Goal: Transaction & Acquisition: Purchase product/service

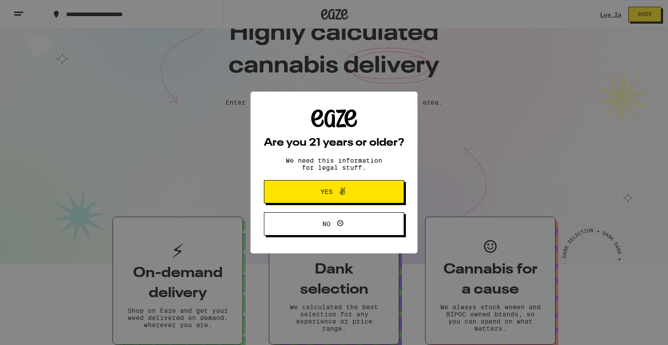
click at [374, 181] on button "Yes" at bounding box center [334, 191] width 140 height 23
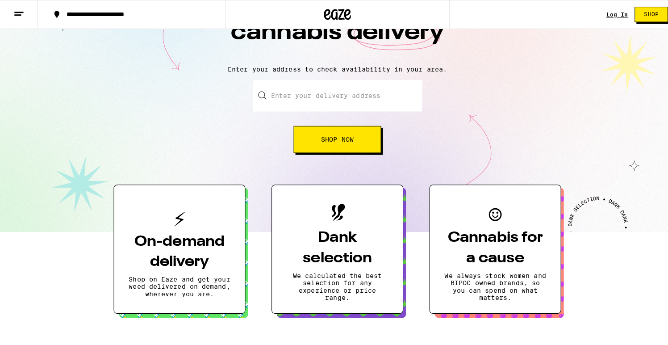
scroll to position [71, 0]
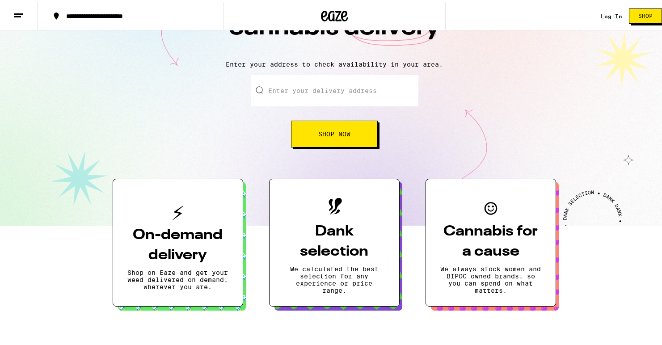
click at [204, 239] on h3 "On-demand delivery" at bounding box center [177, 243] width 101 height 40
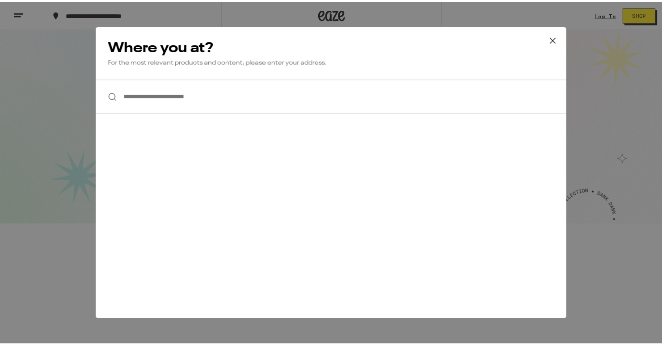
scroll to position [0, 0]
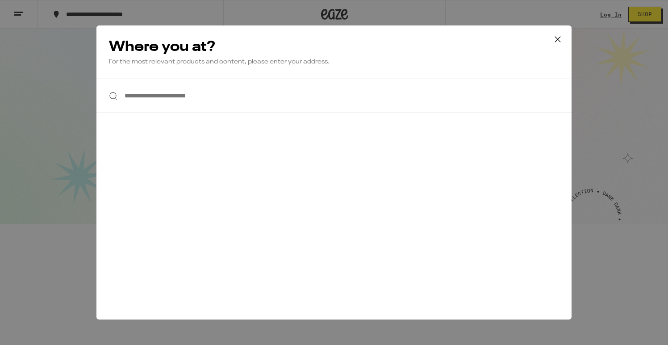
click at [232, 103] on input "**********" at bounding box center [334, 96] width 475 height 34
type input "*"
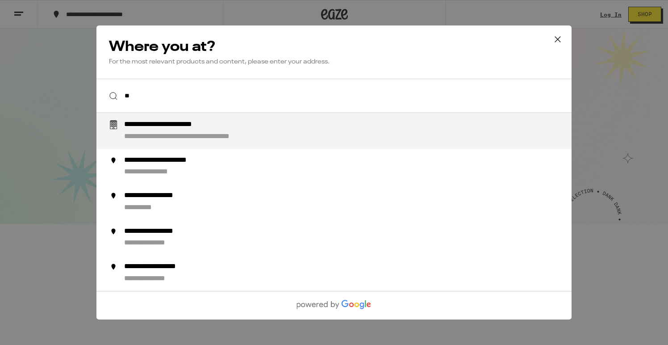
type input "*"
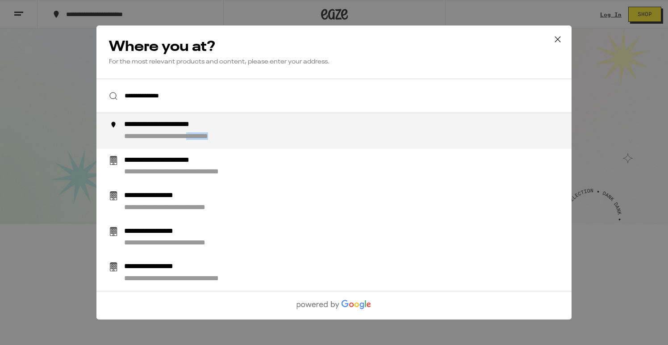
click at [228, 143] on li "**********" at bounding box center [334, 131] width 475 height 36
type input "**********"
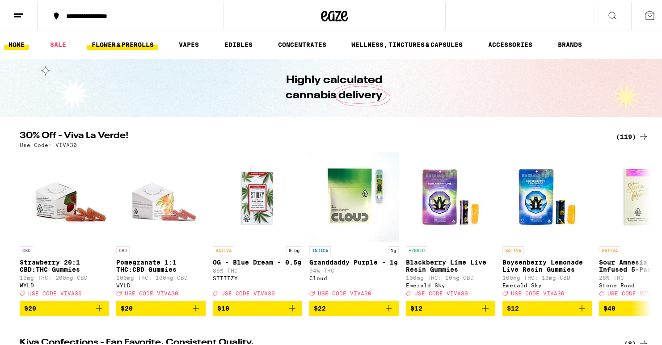
click at [142, 45] on link "FLOWER & PREROLLS" at bounding box center [122, 43] width 71 height 11
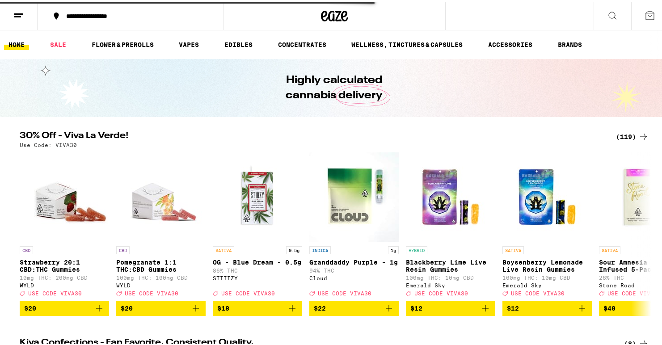
click at [67, 50] on ul "HOME SALE FLOWER & PREROLLS VAPES EDIBLES CONCENTRATES WELLNESS, TINCTURES & CA…" at bounding box center [334, 43] width 668 height 29
click at [62, 44] on link "SALE" at bounding box center [58, 43] width 25 height 11
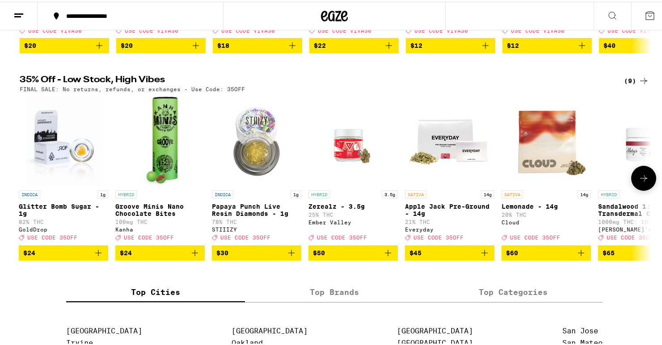
scroll to position [258, 0]
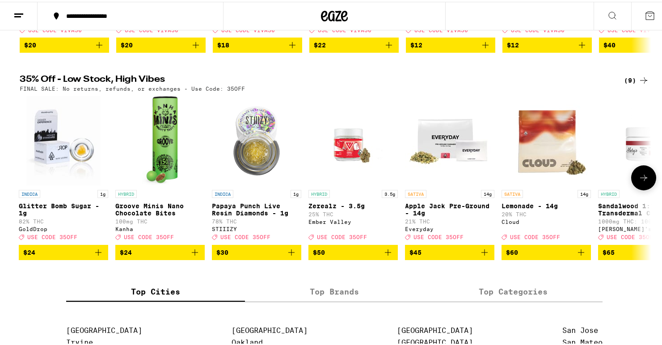
click at [644, 181] on icon at bounding box center [643, 176] width 11 height 11
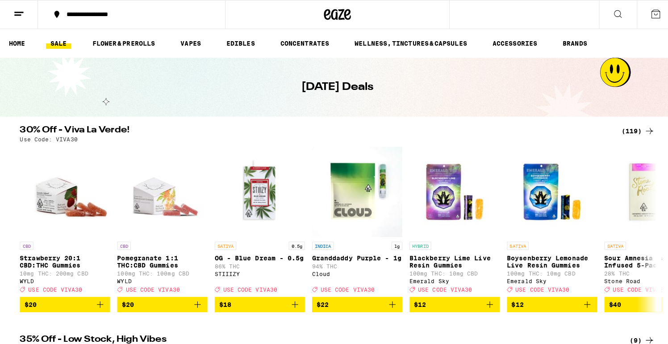
scroll to position [0, 0]
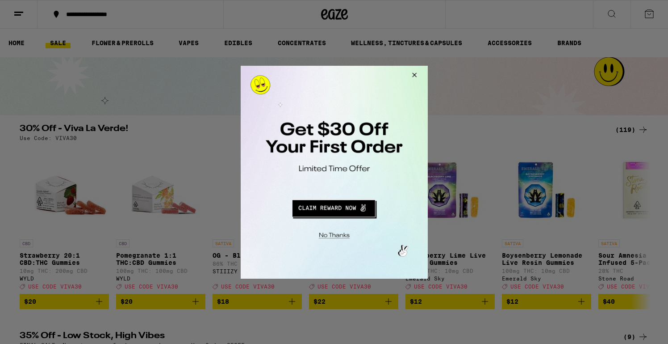
click at [354, 210] on button "Redirect to URL" at bounding box center [333, 206] width 155 height 21
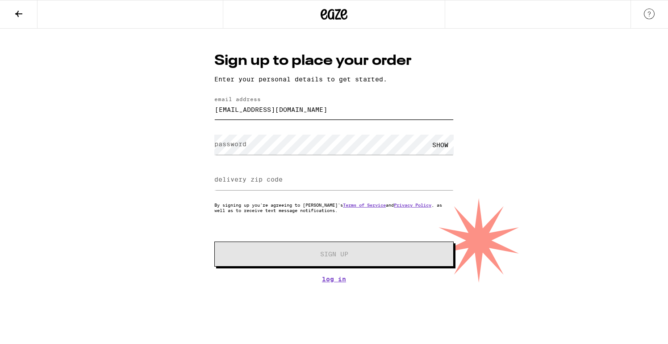
type input "[EMAIL_ADDRESS][DOMAIN_NAME]"
click at [181, 145] on div "Sign up to place your order Enter your personal details to get started. email a…" at bounding box center [334, 156] width 668 height 254
click at [236, 185] on input "delivery zip code" at bounding box center [333, 180] width 239 height 20
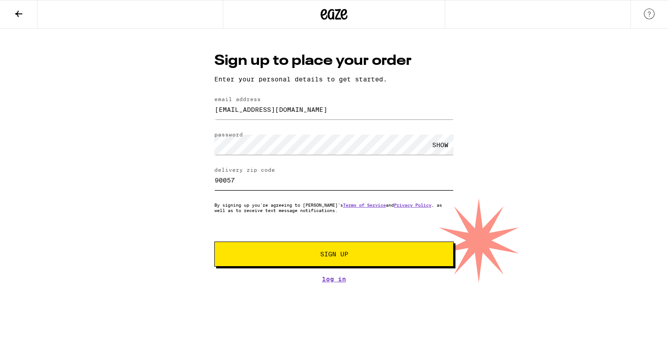
type input "90057"
click at [271, 253] on span "Sign Up" at bounding box center [334, 254] width 178 height 6
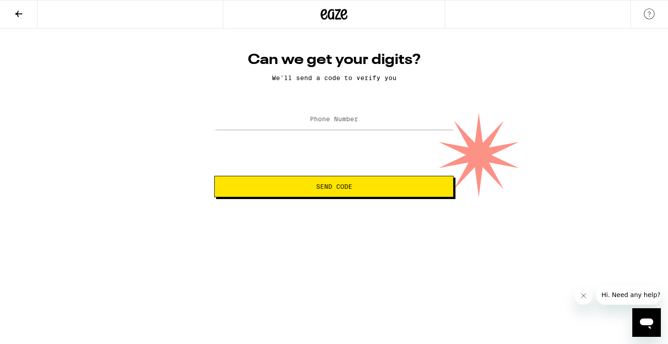
click at [332, 108] on div at bounding box center [333, 119] width 239 height 26
click at [330, 122] on label "Phone Number" at bounding box center [334, 118] width 48 height 7
type input "(551) 196-0242"
drag, startPoint x: 384, startPoint y: 122, endPoint x: 282, endPoint y: 126, distance: 101.9
click at [282, 126] on input "(551) 196-0242" at bounding box center [333, 119] width 239 height 20
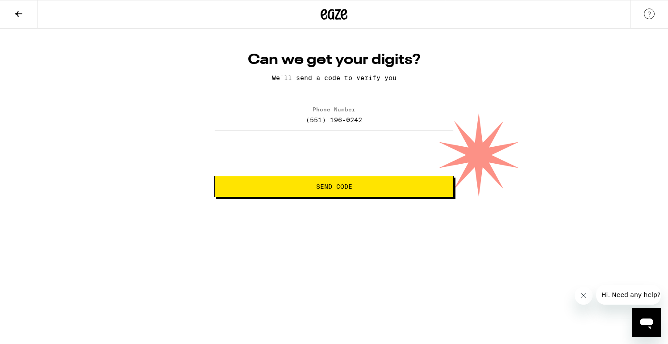
drag, startPoint x: 367, startPoint y: 119, endPoint x: 307, endPoint y: 112, distance: 60.7
click at [307, 112] on input "(551) 196-0242" at bounding box center [333, 119] width 239 height 20
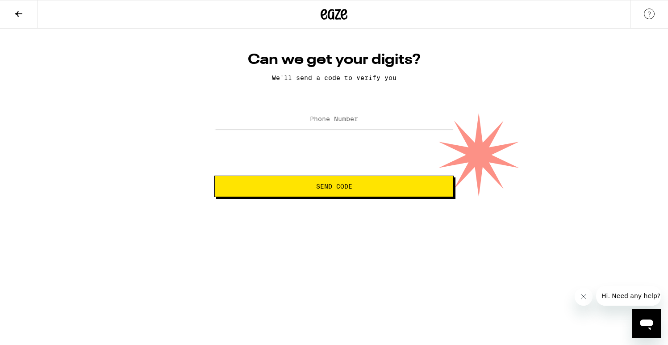
click at [340, 12] on icon at bounding box center [334, 14] width 13 height 11
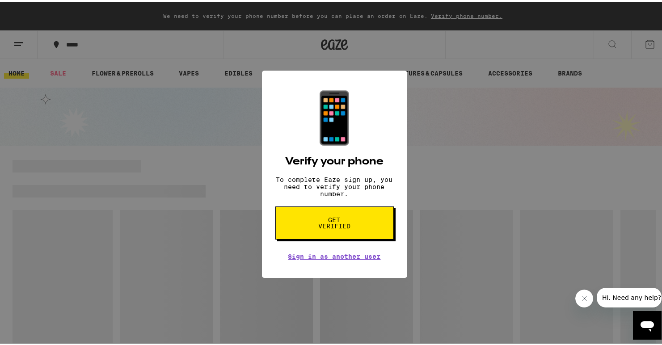
click at [347, 224] on span "Get verified" at bounding box center [334, 221] width 46 height 13
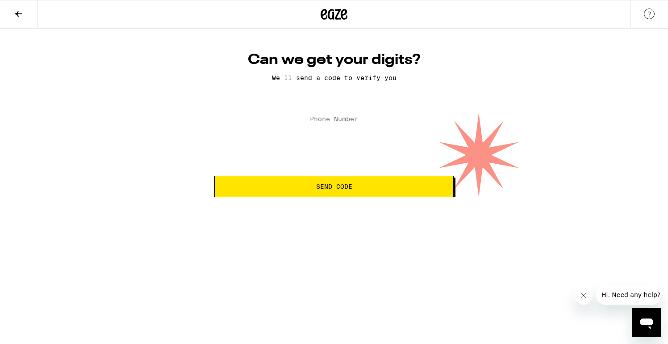
click at [338, 122] on label "Phone Number" at bounding box center [334, 118] width 48 height 7
type input "1"
type input "[PHONE_NUMBER]"
click at [333, 193] on button "Send Code" at bounding box center [333, 186] width 239 height 21
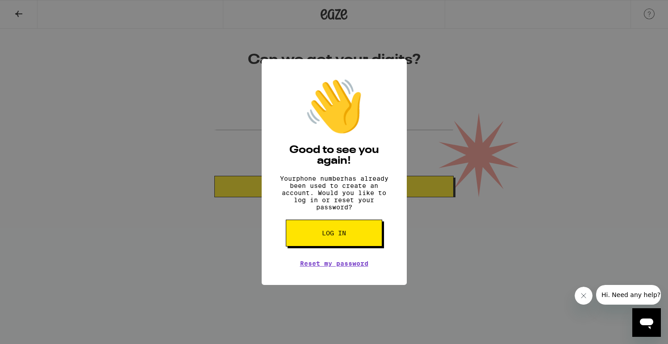
click at [587, 298] on icon "Fechar mensagem da empresa" at bounding box center [583, 295] width 7 height 7
click at [340, 231] on button "Log in" at bounding box center [334, 232] width 97 height 27
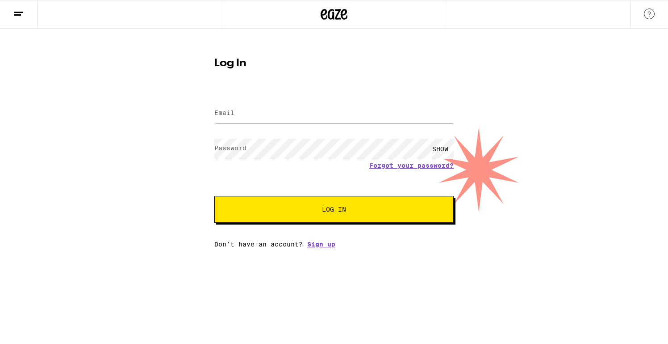
click at [23, 12] on line at bounding box center [18, 12] width 9 height 0
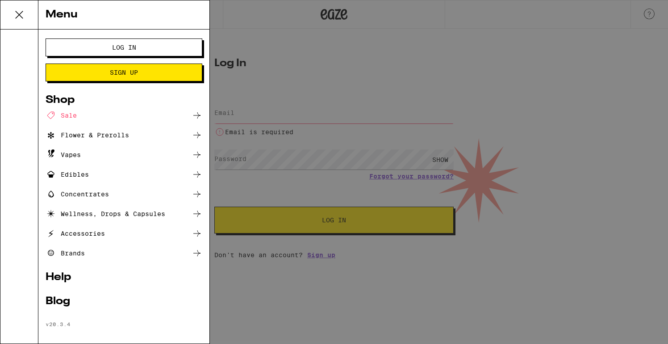
click at [118, 133] on div "Flower & Prerolls" at bounding box center [88, 135] width 84 height 11
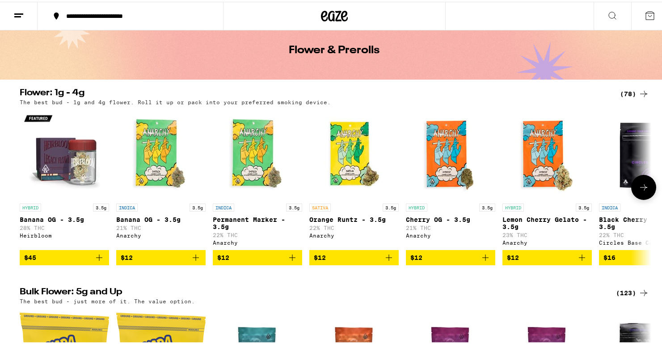
scroll to position [42, 0]
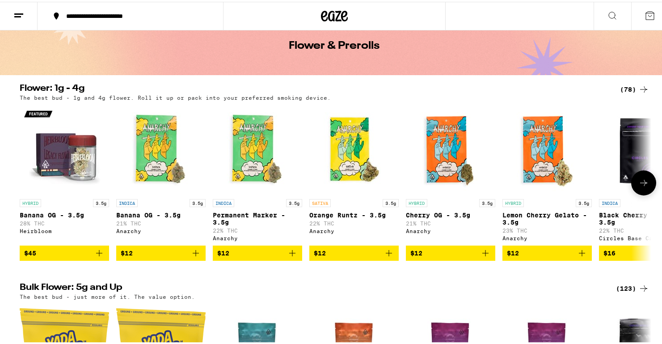
click at [641, 190] on button at bounding box center [643, 180] width 25 height 25
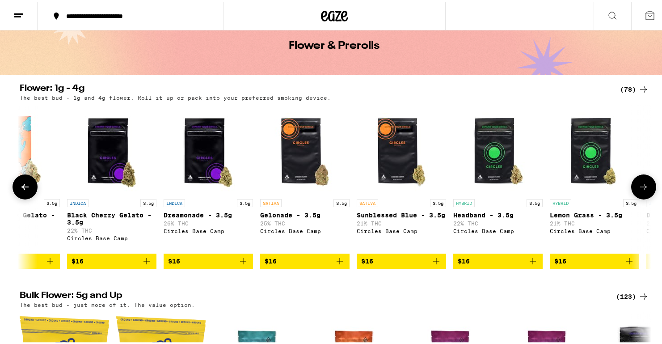
click at [641, 190] on icon at bounding box center [643, 185] width 11 height 11
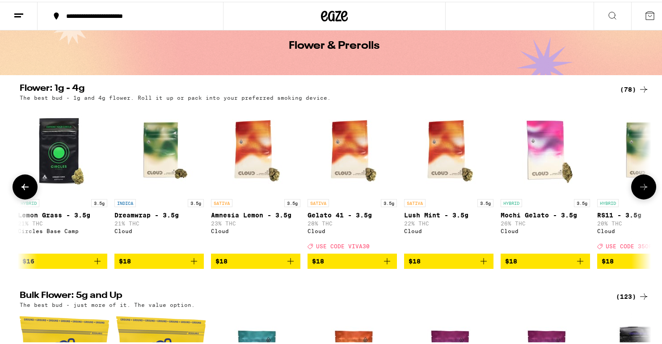
click at [641, 190] on icon at bounding box center [643, 185] width 11 height 11
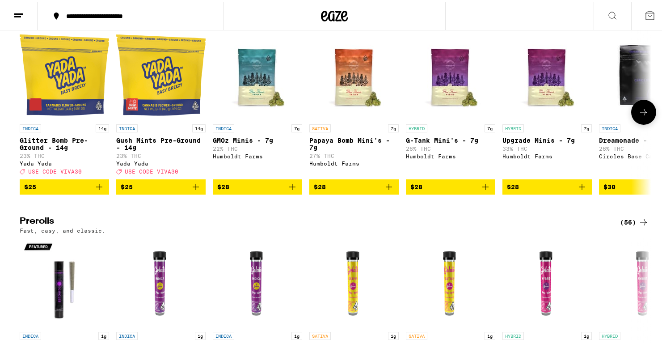
scroll to position [272, 0]
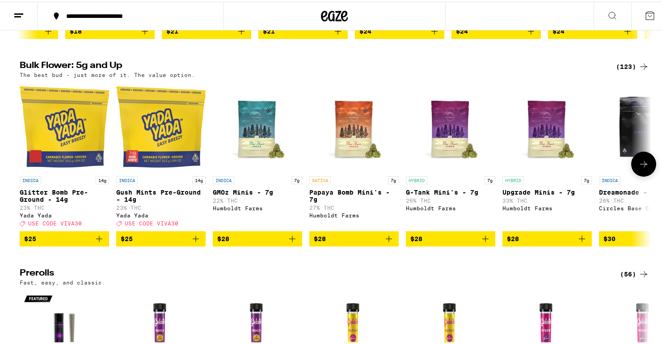
click at [642, 175] on button at bounding box center [643, 162] width 25 height 25
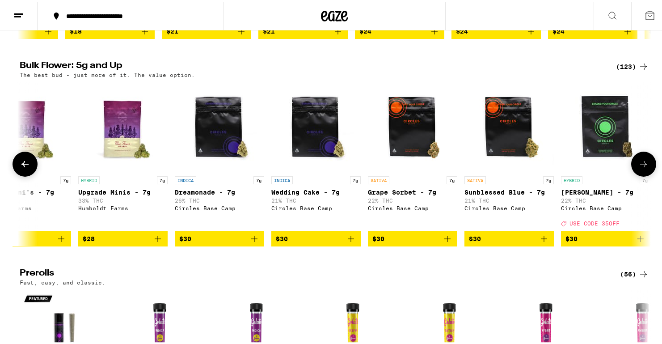
scroll to position [0, 532]
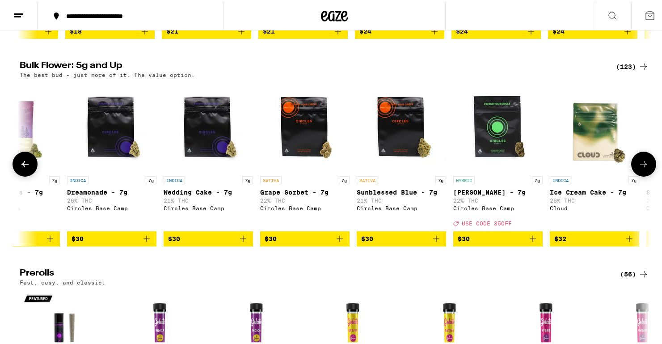
click at [642, 175] on button at bounding box center [643, 162] width 25 height 25
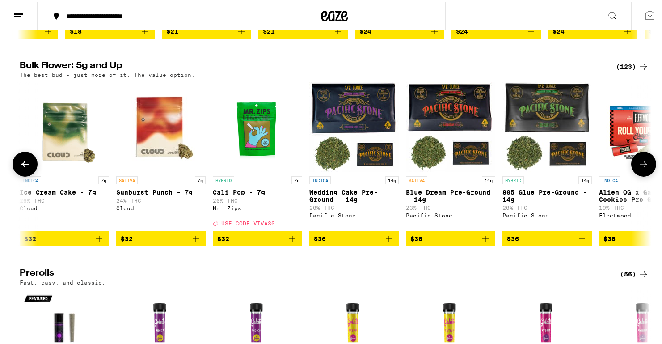
scroll to position [0, 1063]
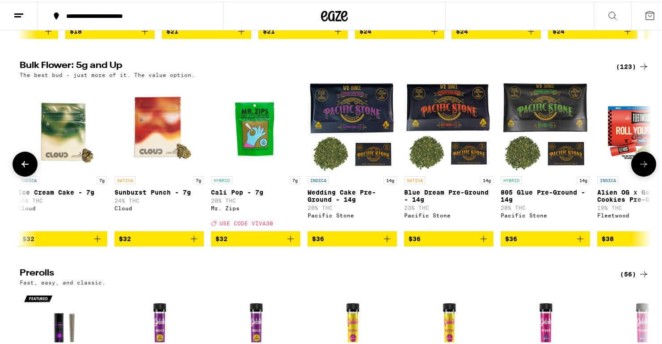
click at [642, 175] on button at bounding box center [643, 162] width 25 height 25
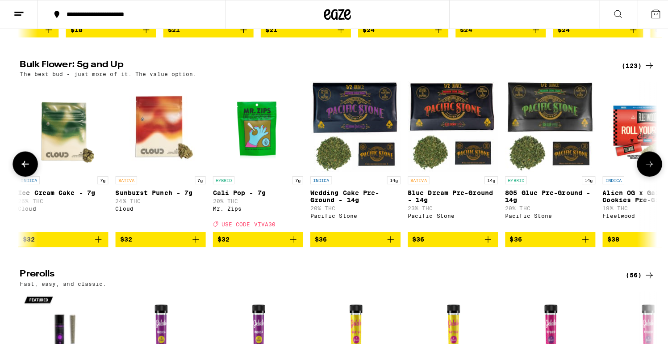
scroll to position [0, 1595]
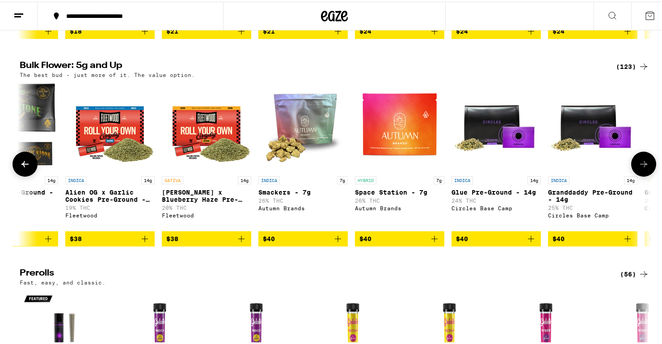
click at [172, 182] on p "SATIVA" at bounding box center [172, 178] width 21 height 8
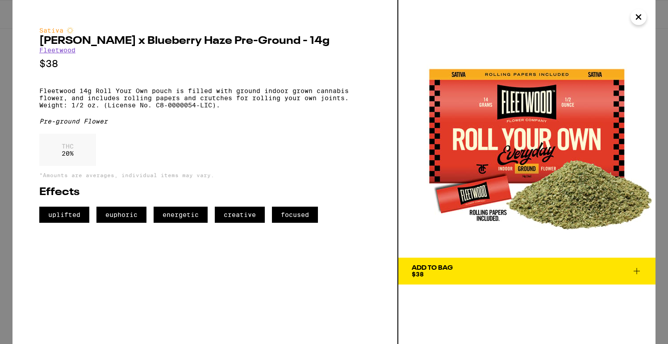
click at [643, 17] on icon "Close" at bounding box center [639, 16] width 11 height 13
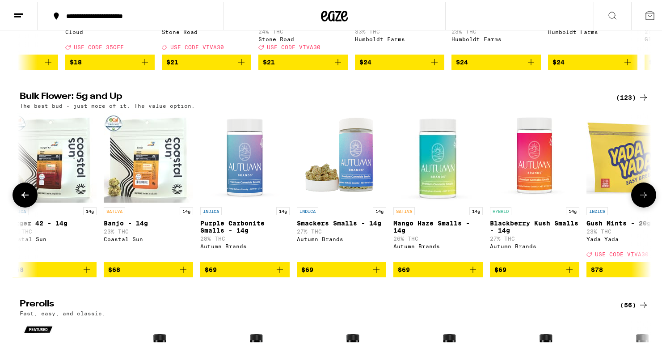
scroll to position [0, 6674]
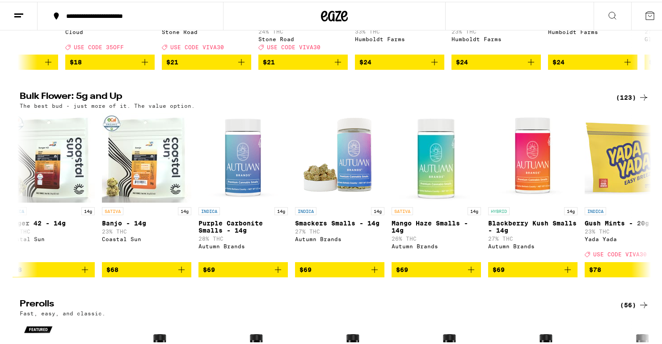
click at [102, 9] on button "**********" at bounding box center [130, 14] width 185 height 27
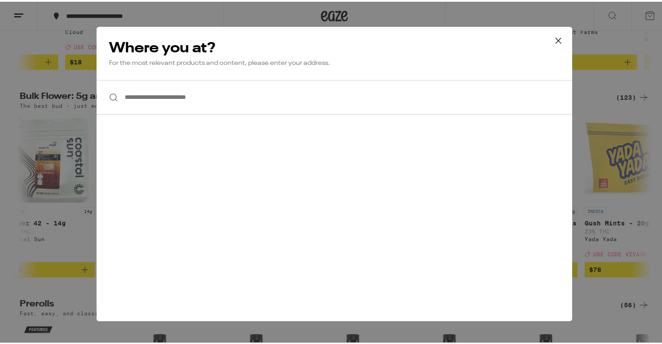
click at [555, 38] on icon at bounding box center [557, 38] width 5 height 5
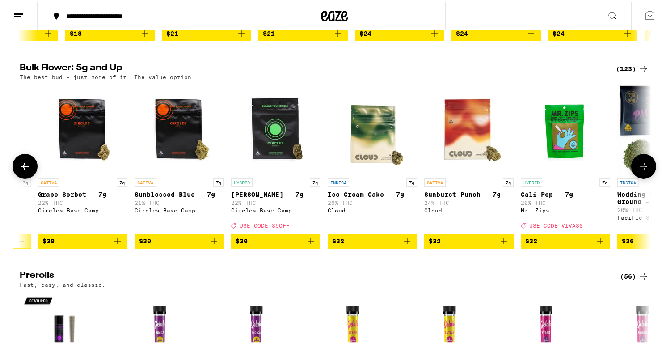
scroll to position [0, 756]
